Goal: Information Seeking & Learning: Compare options

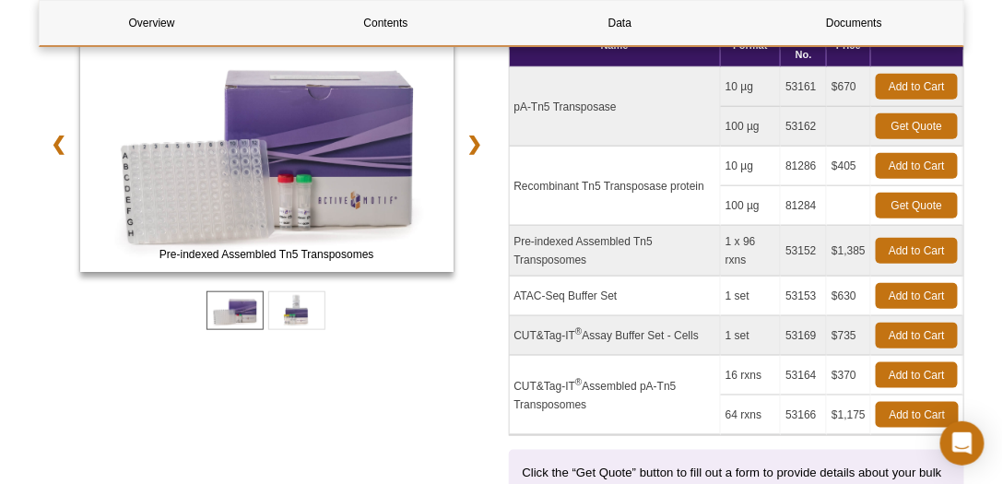
scroll to position [315, 0]
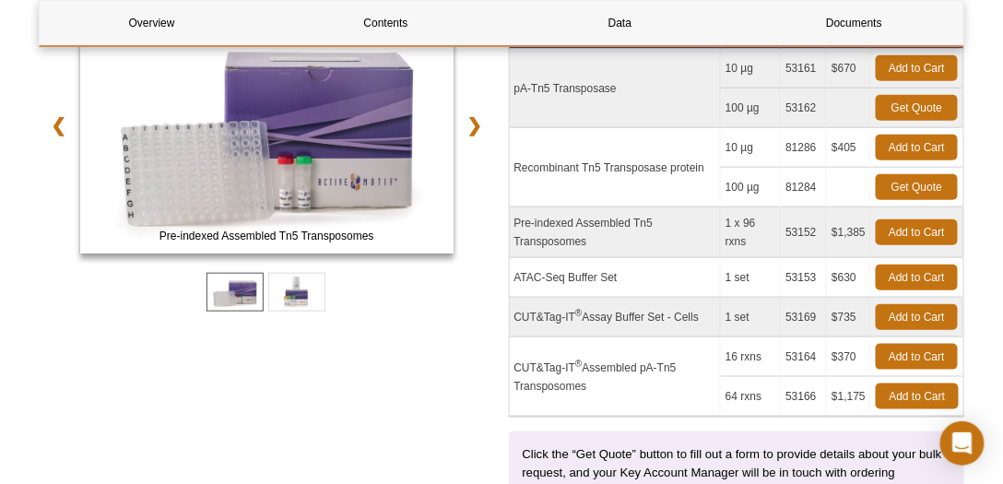
drag, startPoint x: 632, startPoint y: 164, endPoint x: 683, endPoint y: 164, distance: 51.6
click at [683, 164] on td "Recombinant Tn5 Transposase protein" at bounding box center [615, 167] width 211 height 79
click at [687, 200] on td "Recombinant Tn5 Transposase protein" at bounding box center [615, 167] width 211 height 79
drag, startPoint x: 750, startPoint y: 146, endPoint x: 760, endPoint y: 148, distance: 10.3
click at [759, 146] on td "10 µg" at bounding box center [751, 148] width 60 height 40
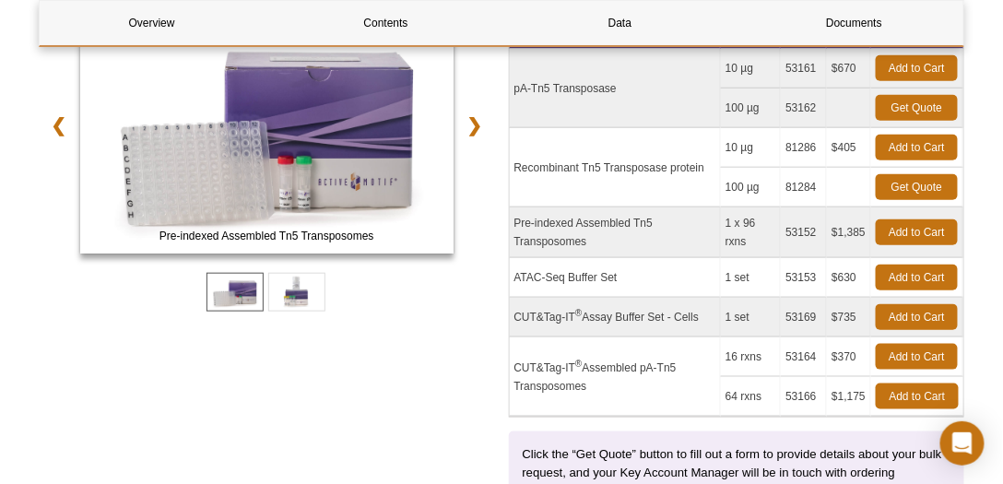
click at [849, 146] on td "$405" at bounding box center [849, 148] width 44 height 40
click at [835, 189] on td at bounding box center [849, 188] width 44 height 40
click at [766, 189] on td "100 µg" at bounding box center [751, 188] width 60 height 40
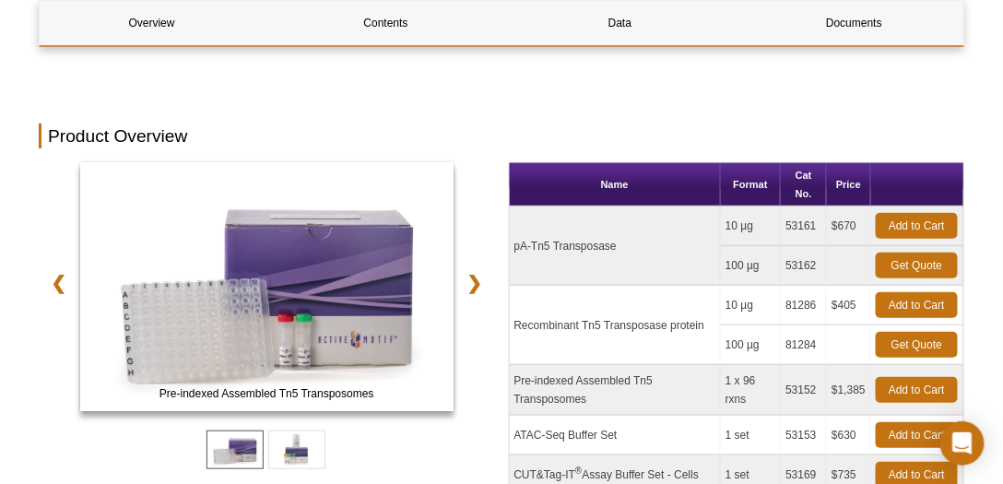
scroll to position [263, 0]
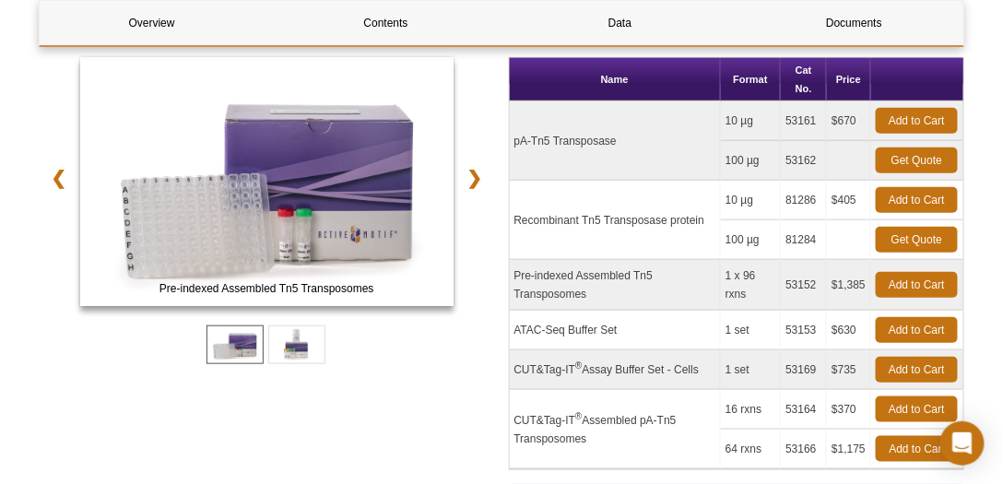
drag, startPoint x: 751, startPoint y: 196, endPoint x: 739, endPoint y: 200, distance: 12.8
click at [739, 200] on td "10 µg" at bounding box center [751, 201] width 60 height 40
click at [758, 212] on td "10 µg" at bounding box center [751, 201] width 60 height 40
